Goal: Task Accomplishment & Management: Complete application form

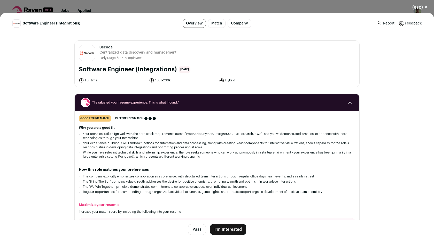
click at [230, 230] on button "I'm Interested" at bounding box center [228, 230] width 36 height 11
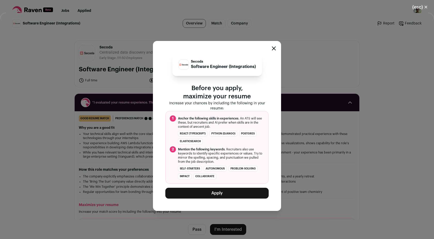
click at [221, 195] on button "Apply" at bounding box center [216, 193] width 103 height 11
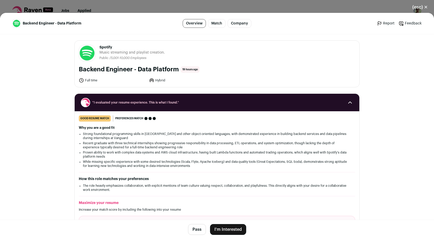
click at [222, 228] on button "I'm Interested" at bounding box center [228, 230] width 36 height 11
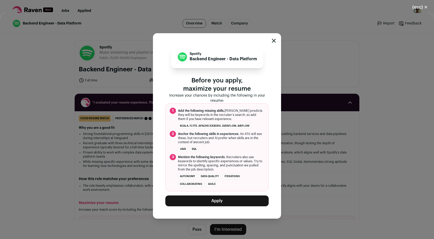
click at [219, 203] on button "Apply" at bounding box center [216, 201] width 103 height 11
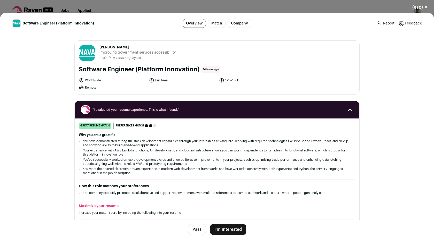
click at [232, 231] on button "I'm Interested" at bounding box center [228, 230] width 36 height 11
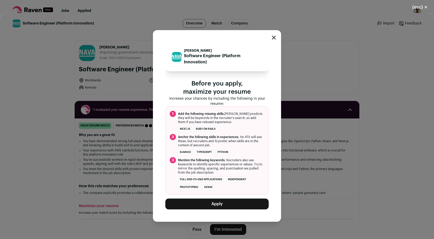
click at [237, 204] on button "Apply" at bounding box center [216, 204] width 103 height 11
